Goal: Information Seeking & Learning: Learn about a topic

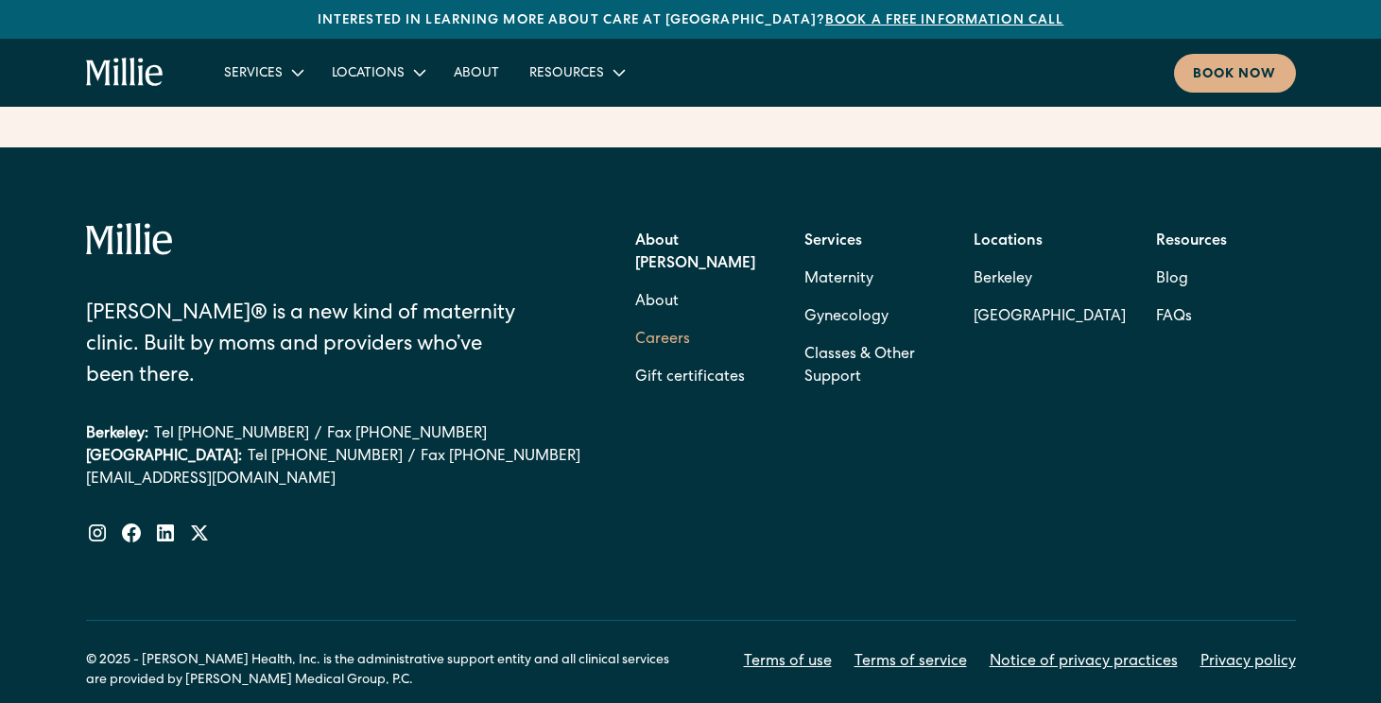
click at [656, 321] on link "Careers" at bounding box center [662, 340] width 55 height 38
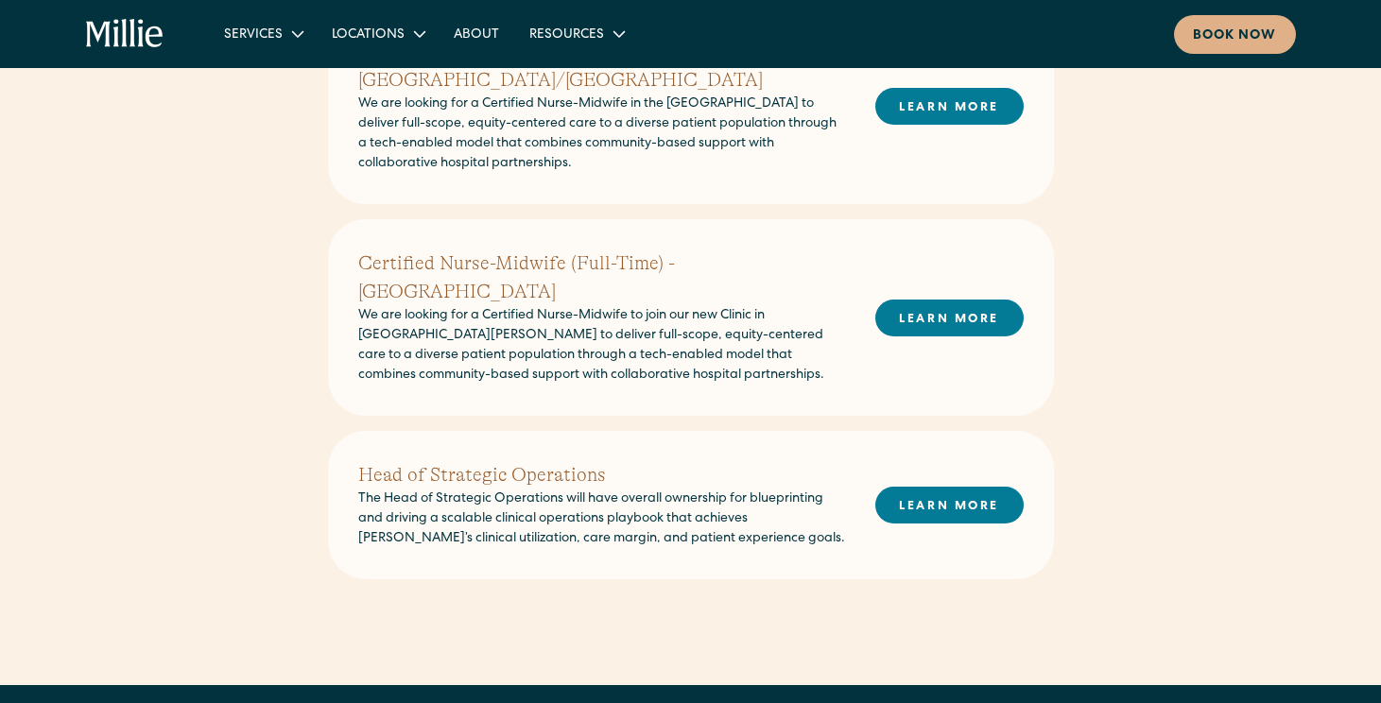
scroll to position [734, 0]
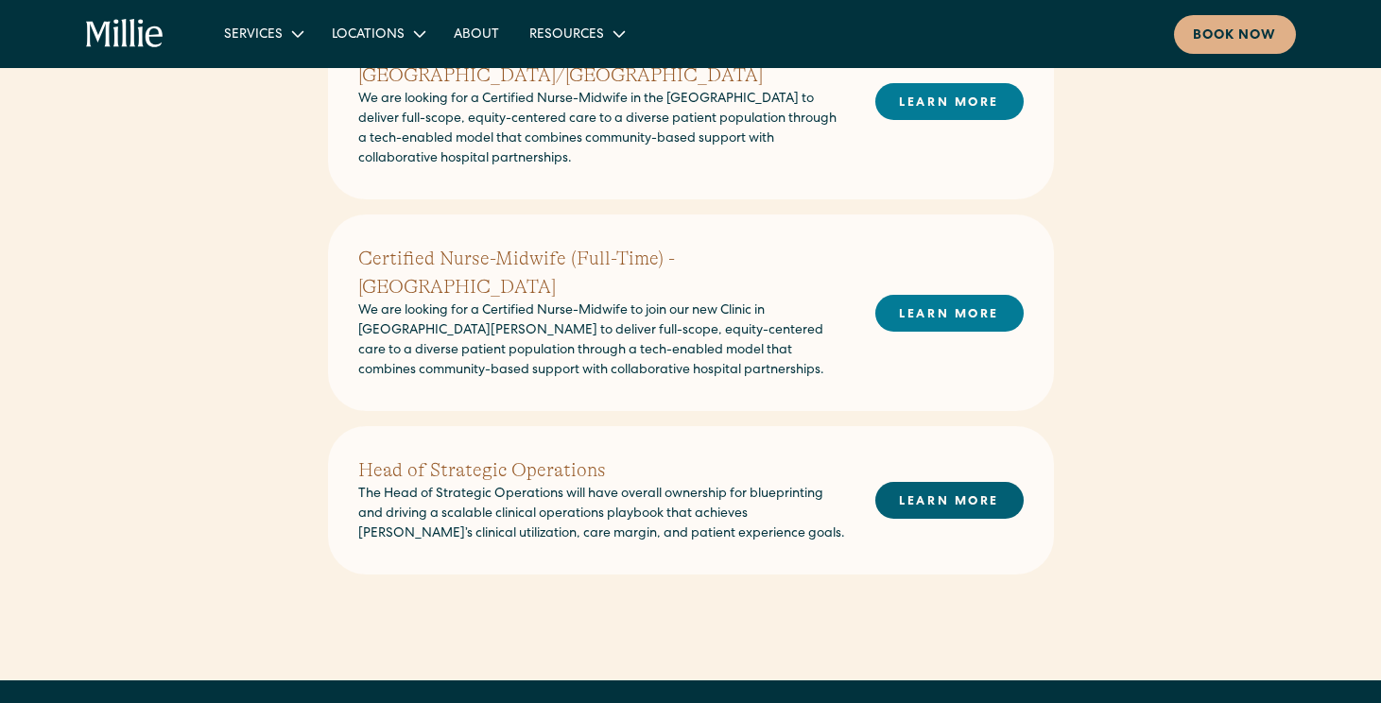
click at [940, 483] on link "LEARN MORE" at bounding box center [949, 500] width 148 height 37
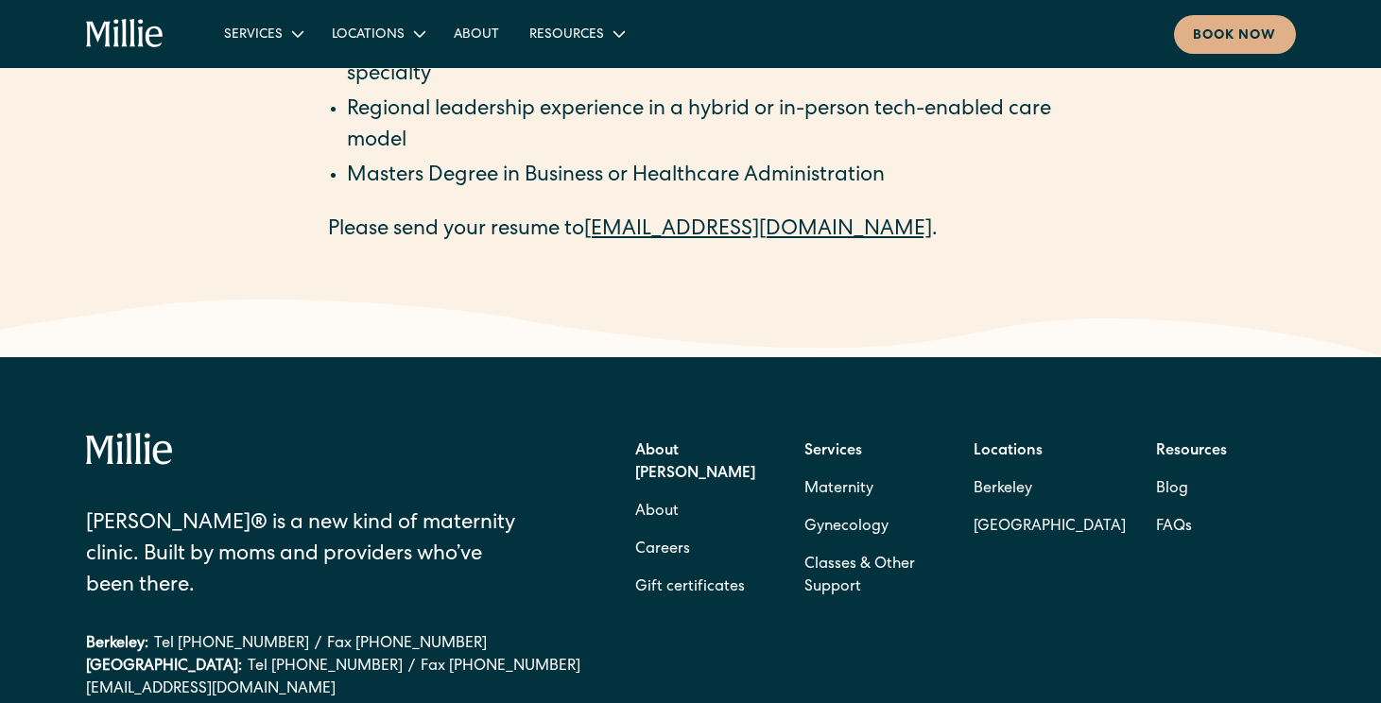
scroll to position [3579, 0]
